Goal: Register for event/course

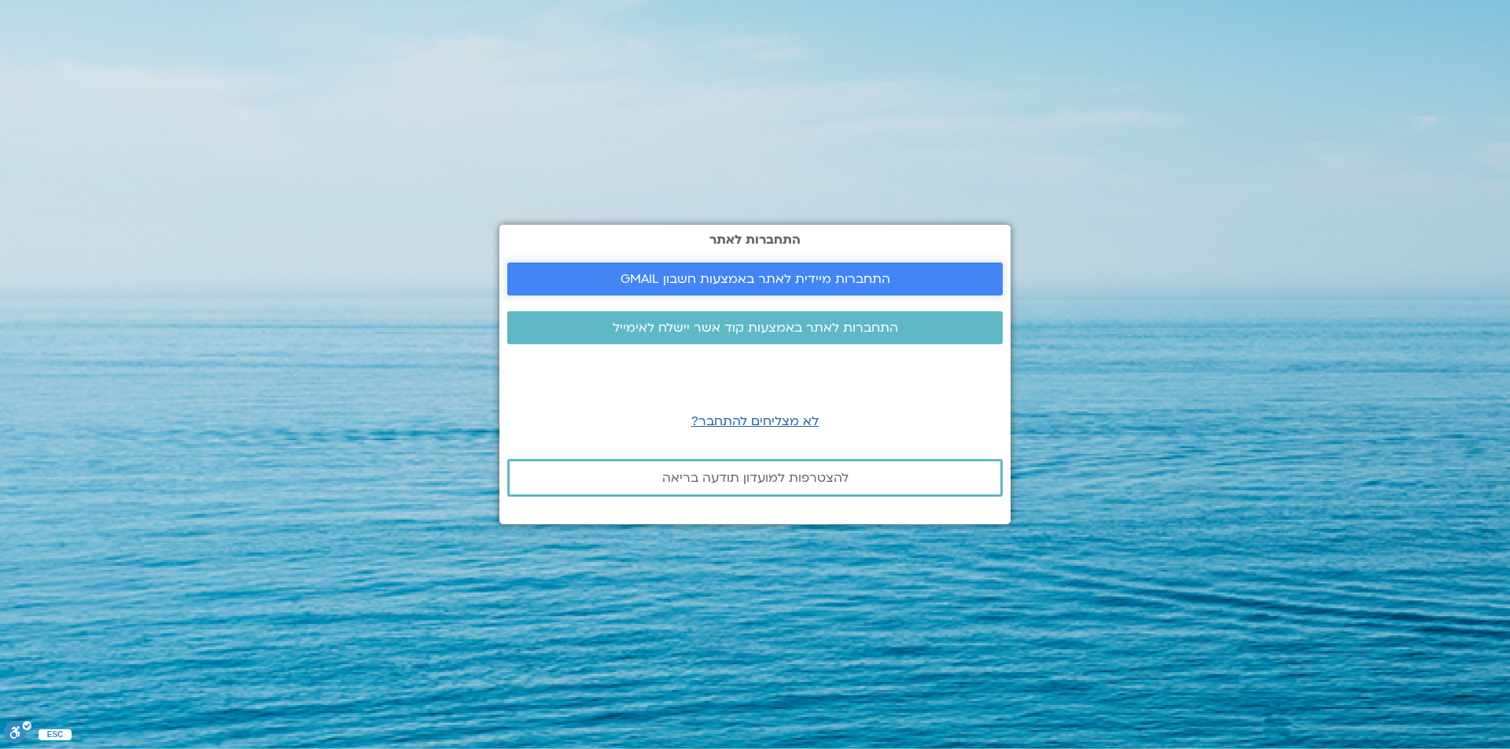
click at [770, 277] on span "התחברות מיידית לאתר באמצעות חשבון GMAIL" at bounding box center [755, 279] width 270 height 14
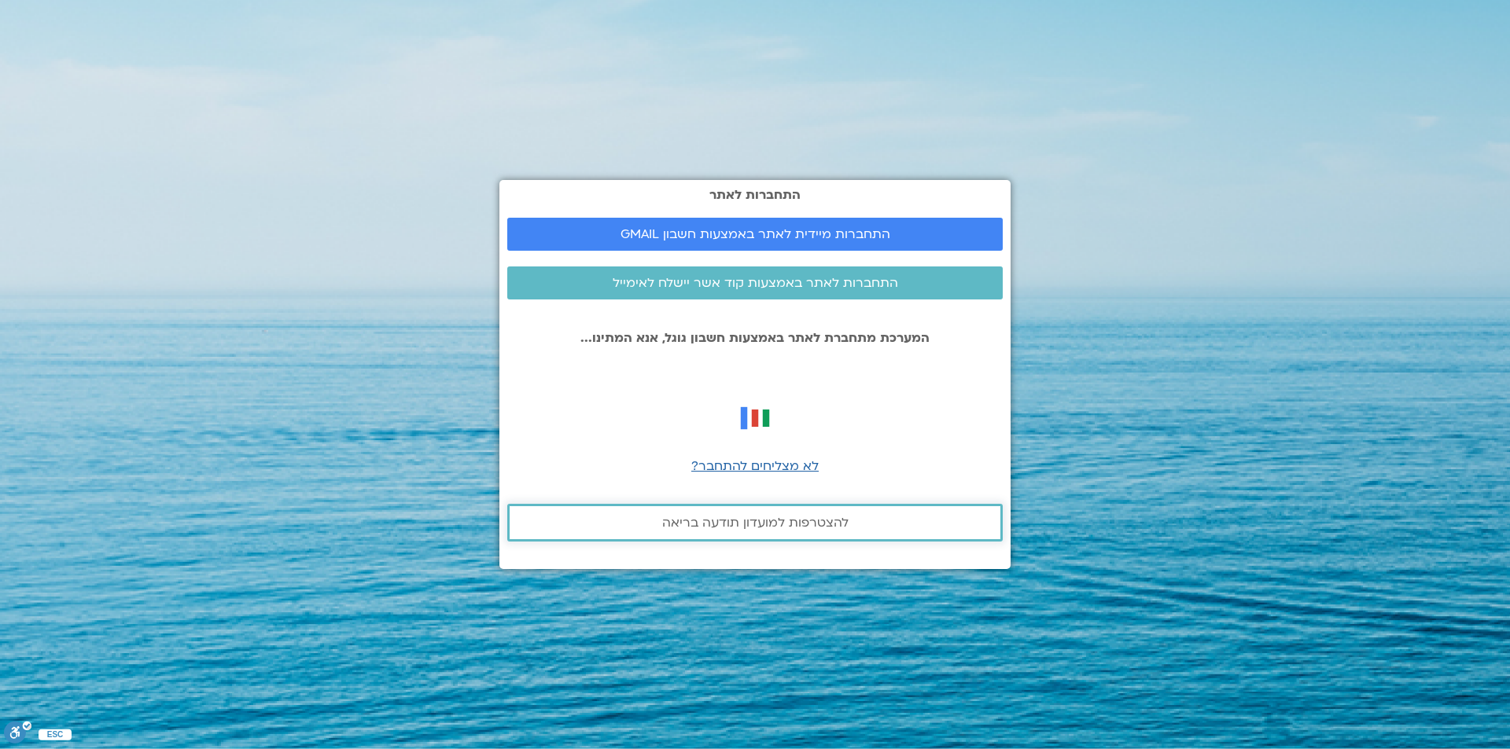
click at [774, 519] on span "להצטרפות למועדון תודעה בריאה" at bounding box center [755, 523] width 186 height 14
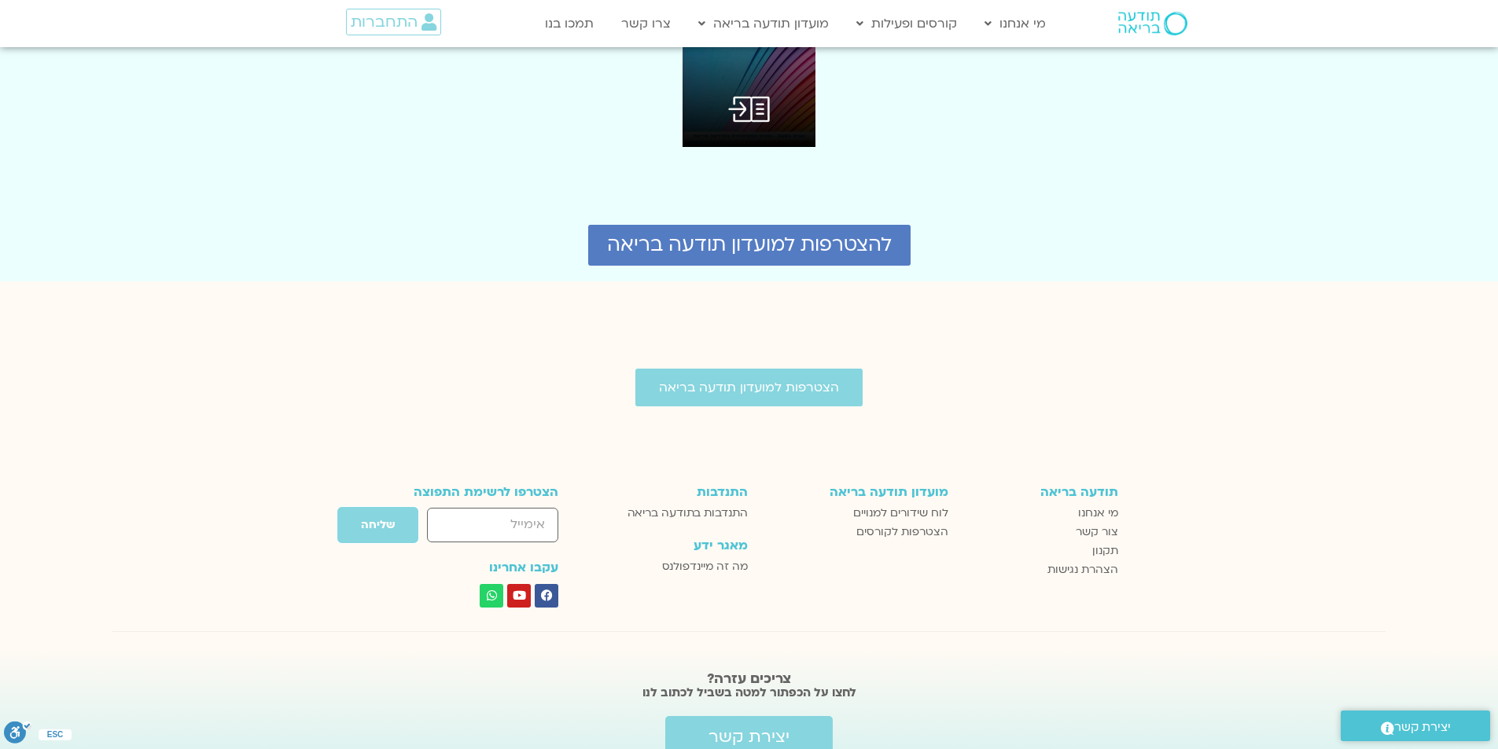
scroll to position [4146, 0]
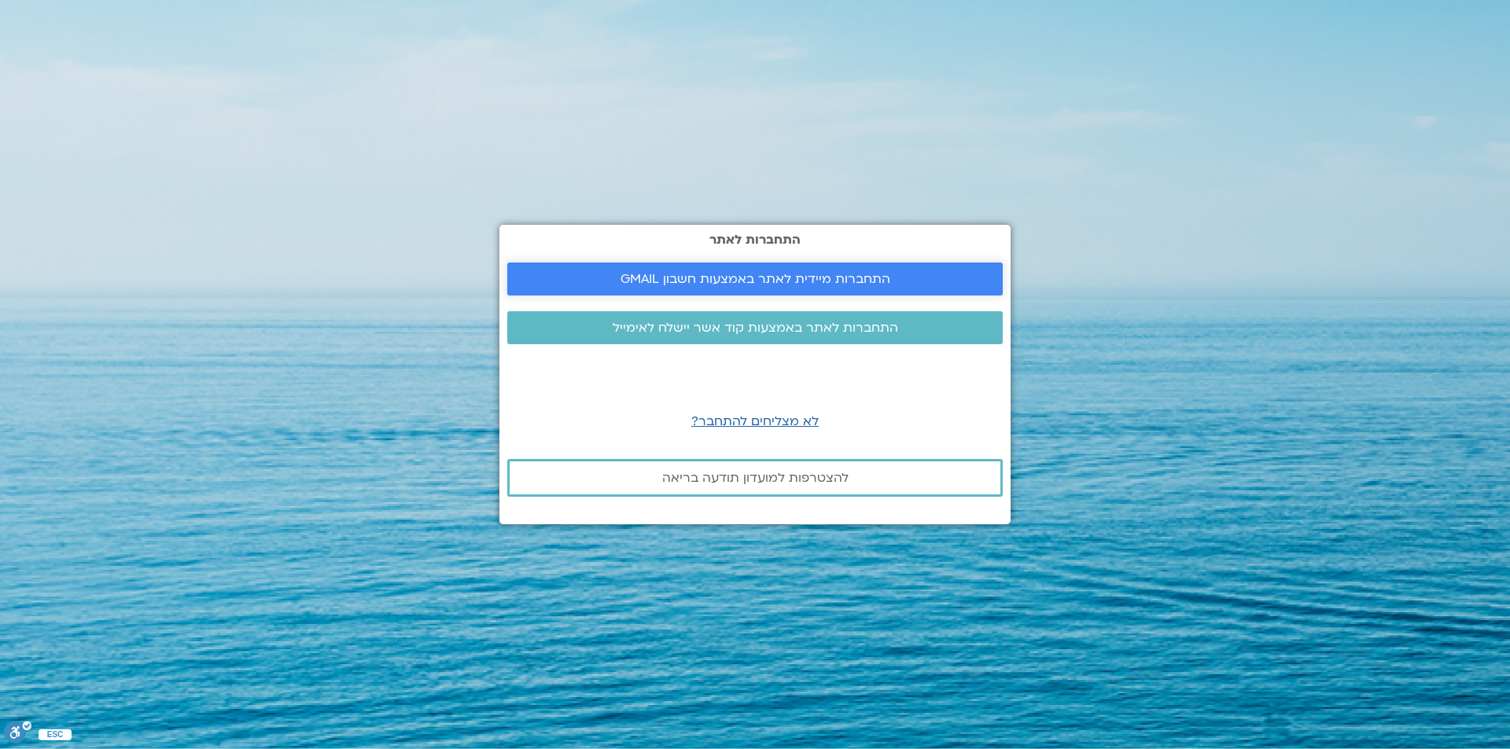
click at [955, 275] on span "התחברות מיידית לאתר באמצעות חשבון GMAIL" at bounding box center [755, 279] width 458 height 14
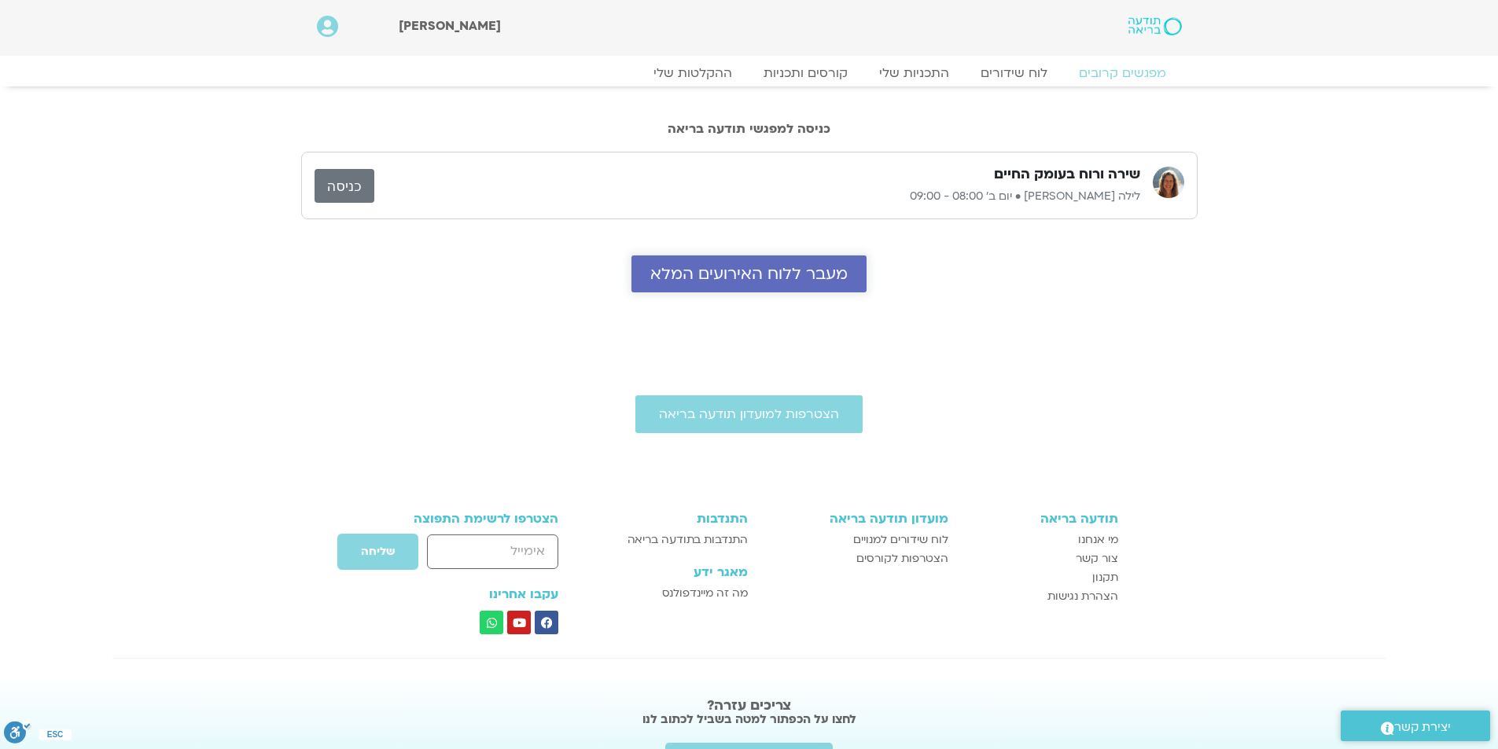
click at [801, 272] on span "מעבר ללוח האירועים המלא" at bounding box center [748, 274] width 197 height 18
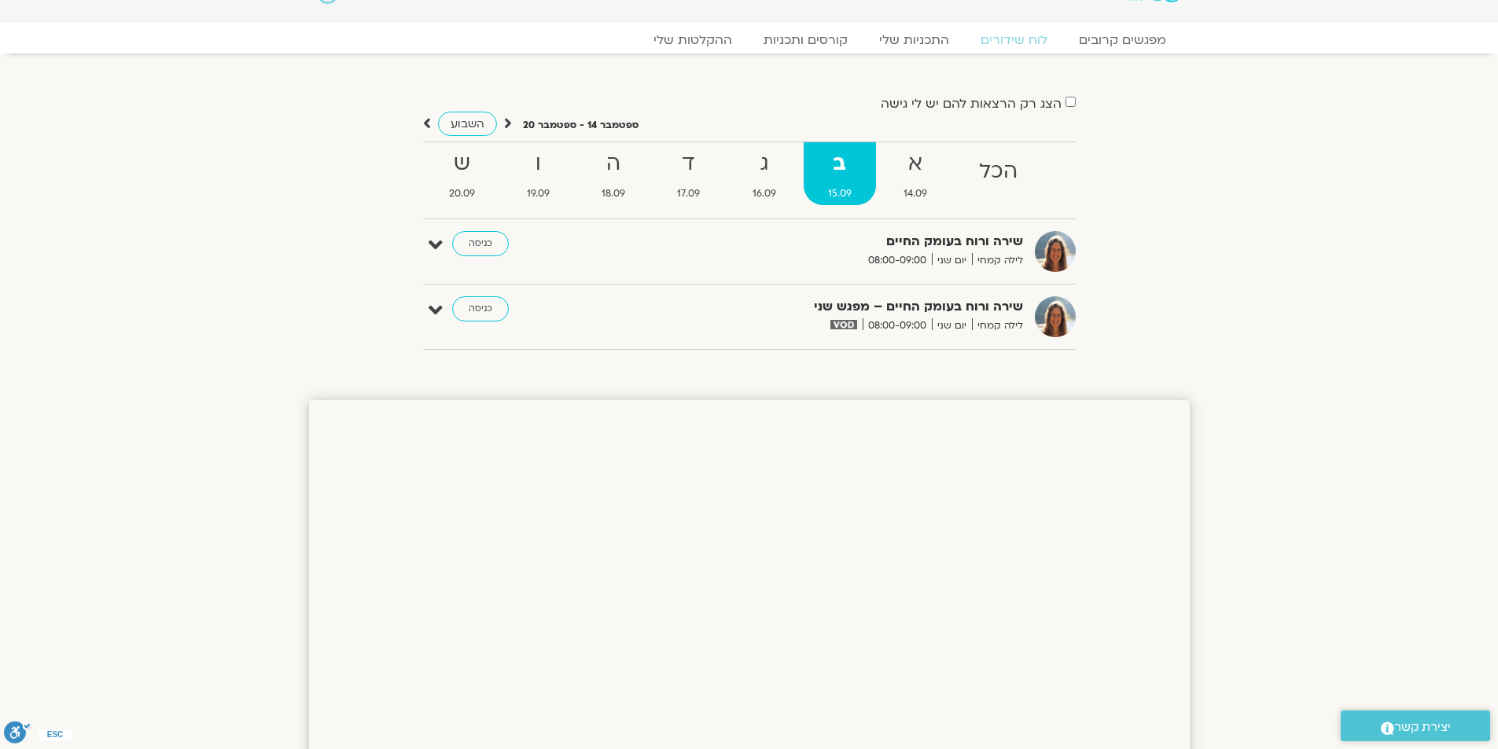
scroll to position [40, 0]
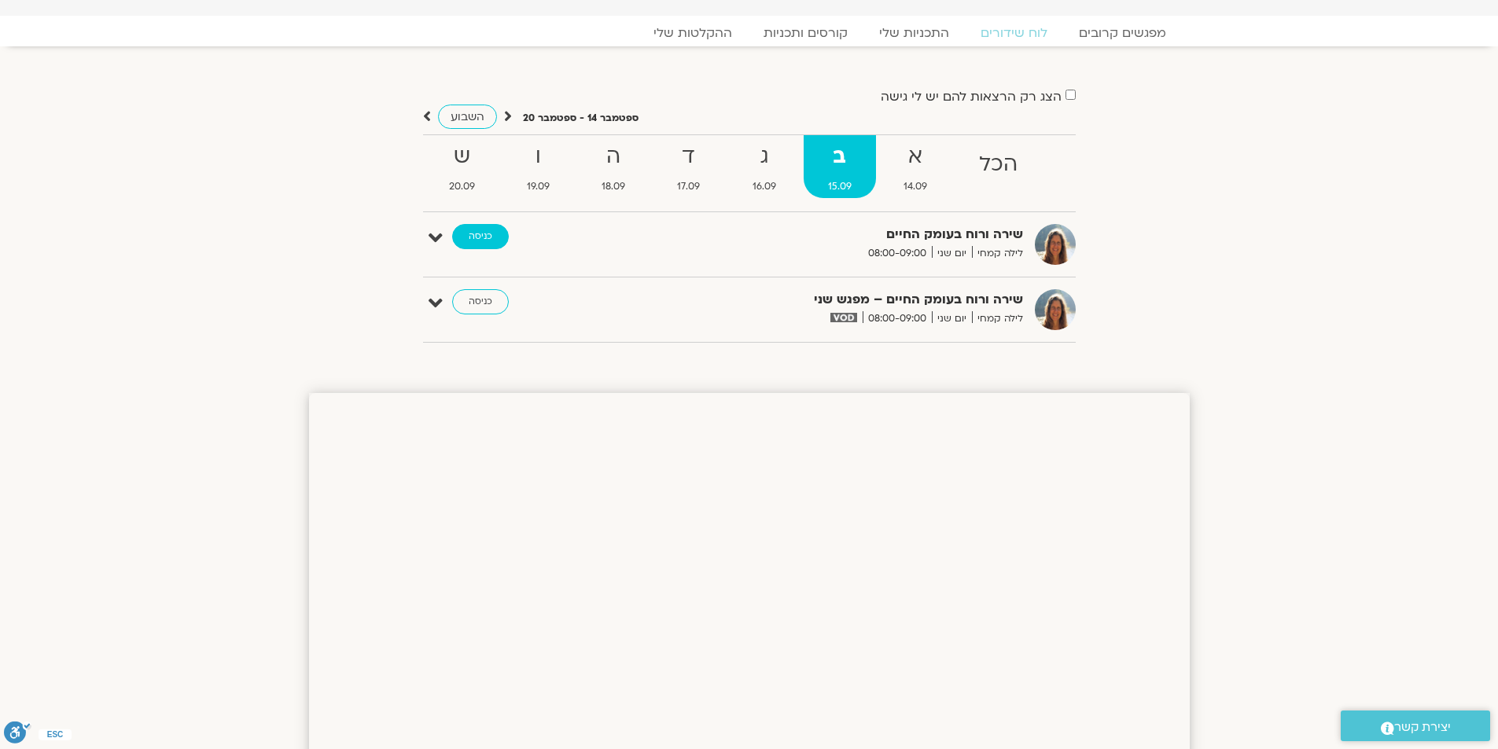
click at [467, 235] on link "כניסה" at bounding box center [480, 236] width 57 height 25
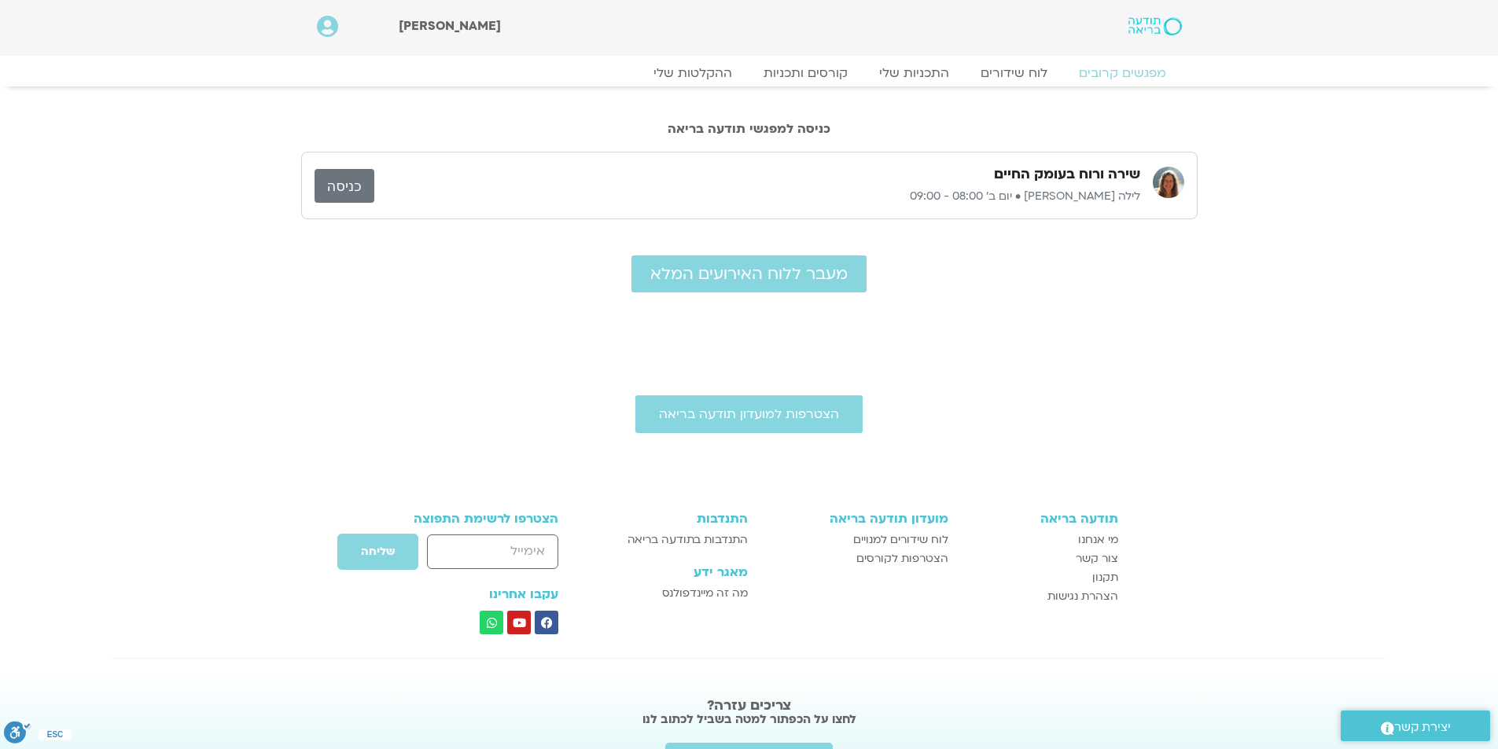
click at [328, 186] on link "כניסה" at bounding box center [345, 186] width 60 height 34
